Goal: Task Accomplishment & Management: Use online tool/utility

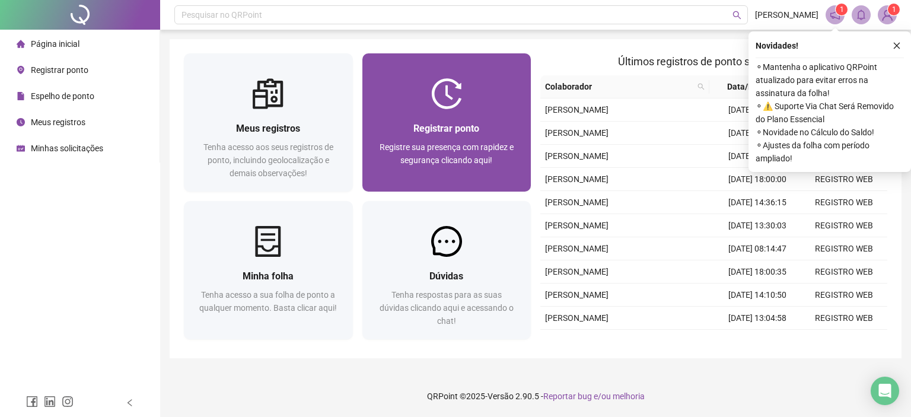
click at [427, 121] on div "Registrar ponto" at bounding box center [446, 128] width 140 height 15
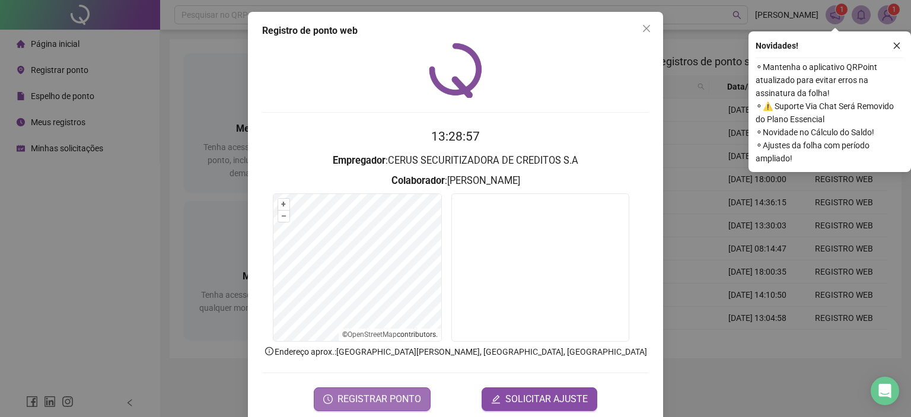
click at [383, 388] on button "REGISTRAR PONTO" at bounding box center [372, 399] width 117 height 24
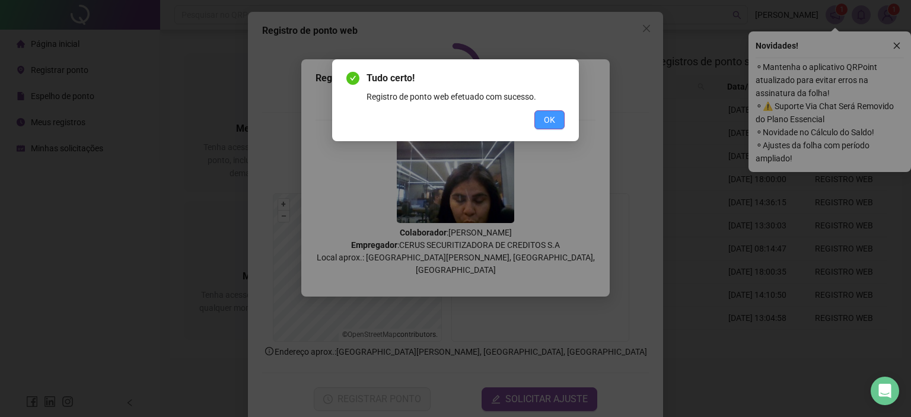
click at [547, 120] on span "OK" at bounding box center [549, 119] width 11 height 13
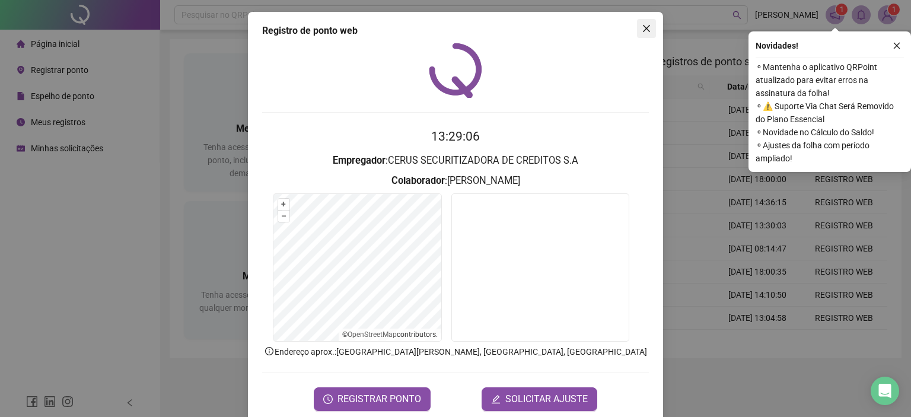
click at [641, 24] on icon "close" at bounding box center [645, 28] width 9 height 9
